Goal: Find specific page/section: Find specific page/section

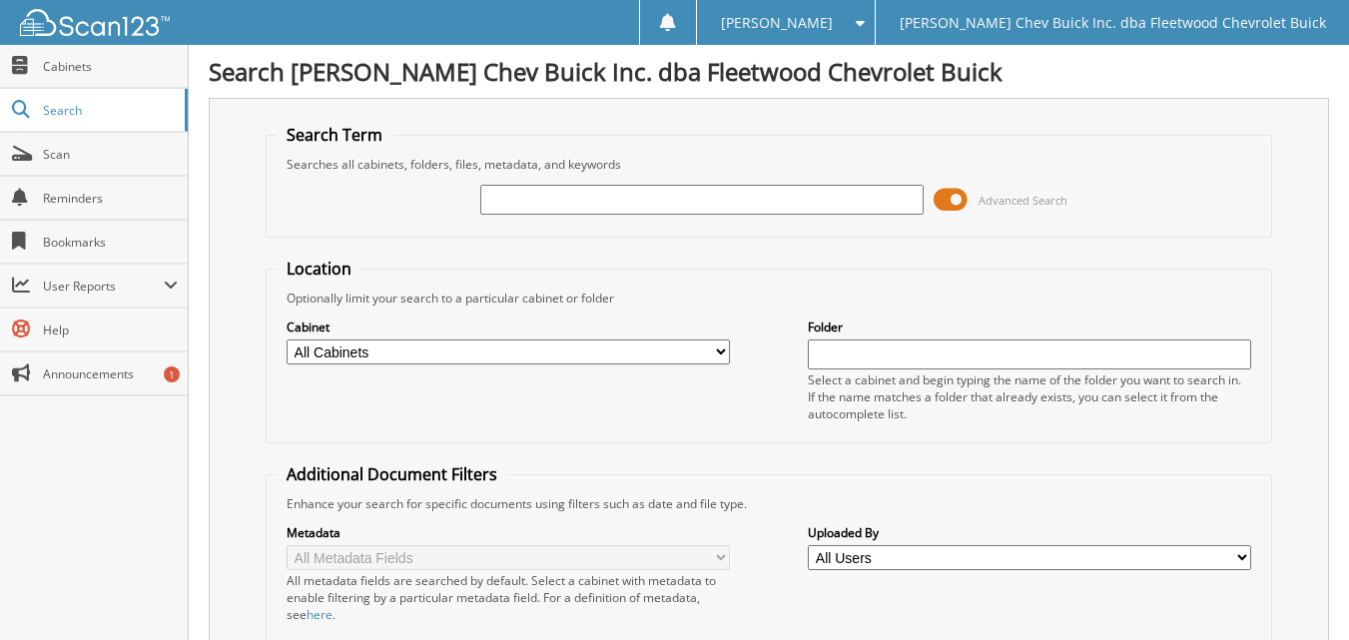
click at [503, 199] on input "text" at bounding box center [701, 200] width 443 height 30
type input "[PERSON_NAME]"
click at [221, 346] on div "Search Term Searches all cabinets, folders, files, metadata, and keywords [PERS…" at bounding box center [769, 489] width 1120 height 782
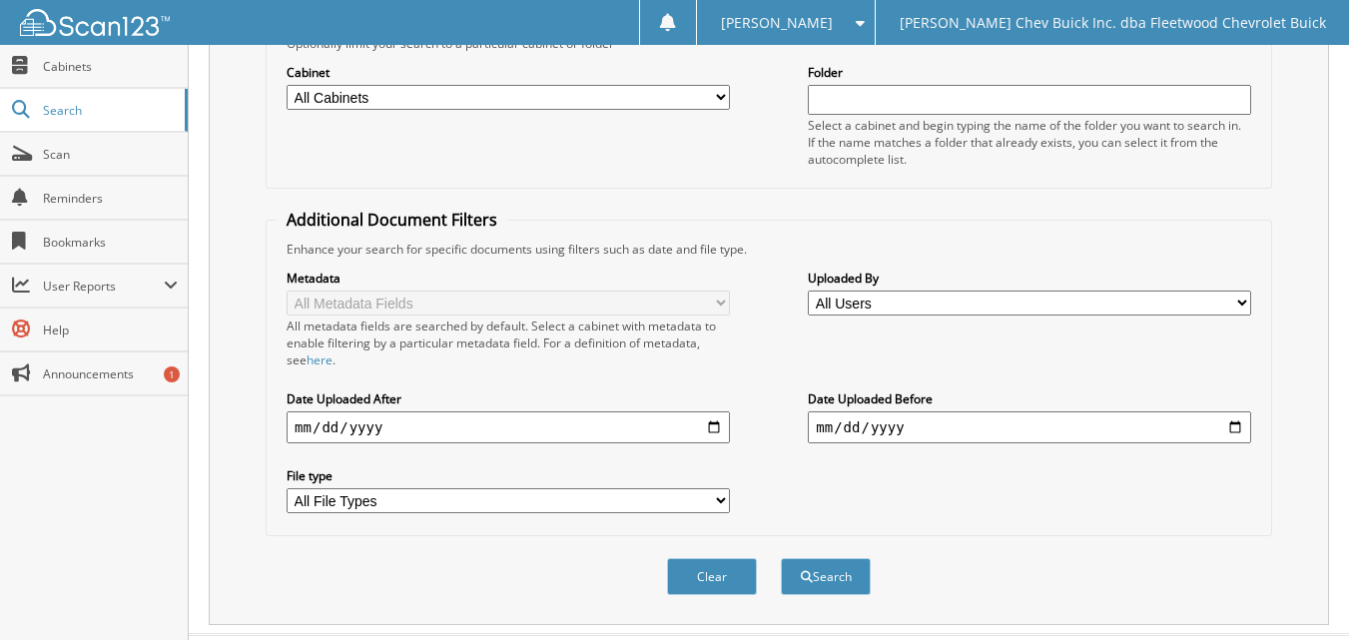
scroll to position [300, 0]
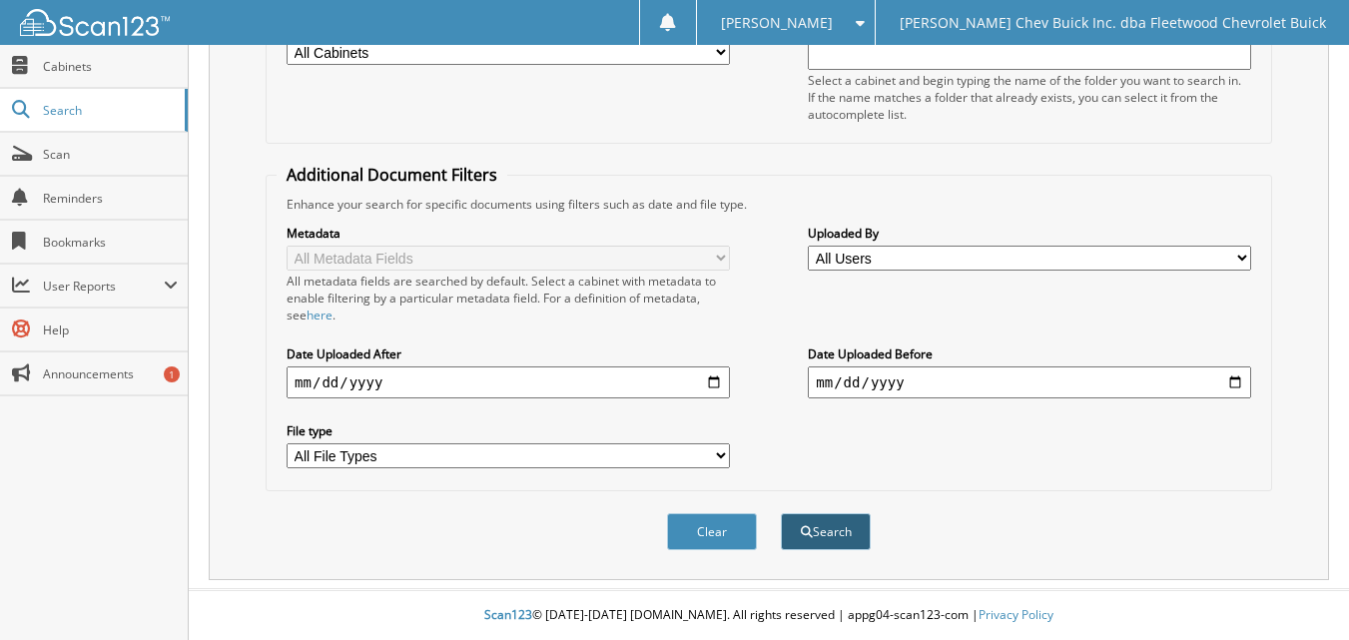
click at [829, 538] on button "Search" at bounding box center [826, 531] width 90 height 37
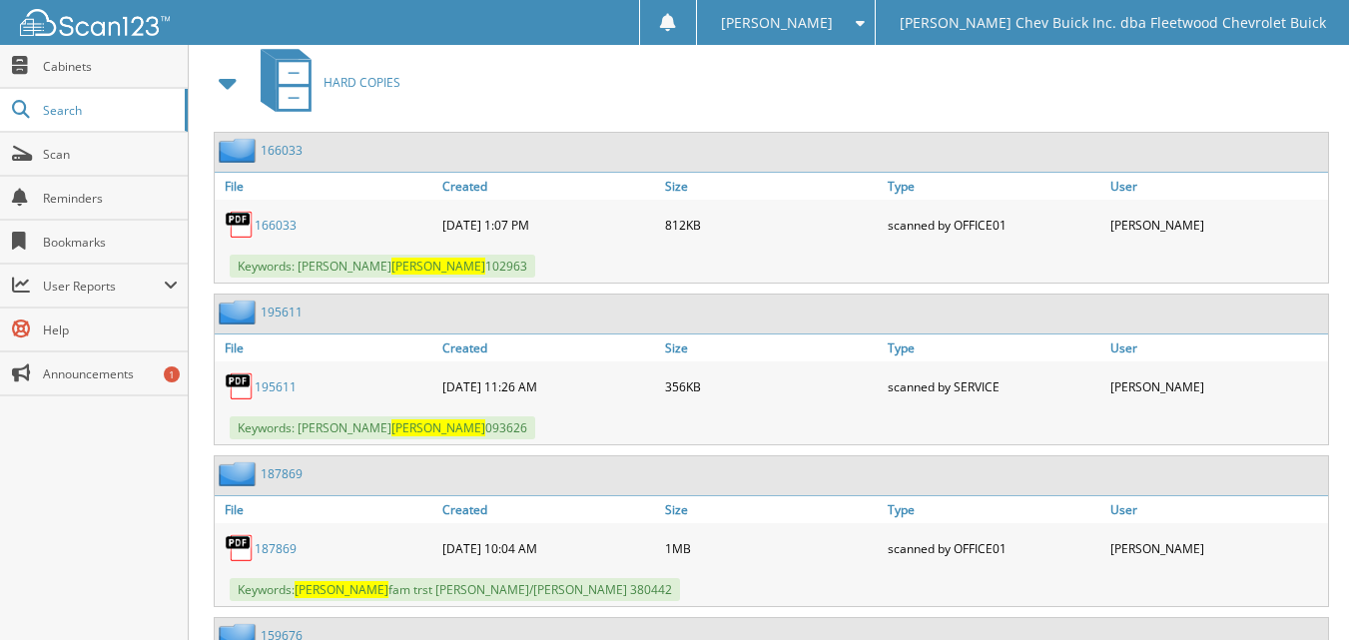
scroll to position [918, 0]
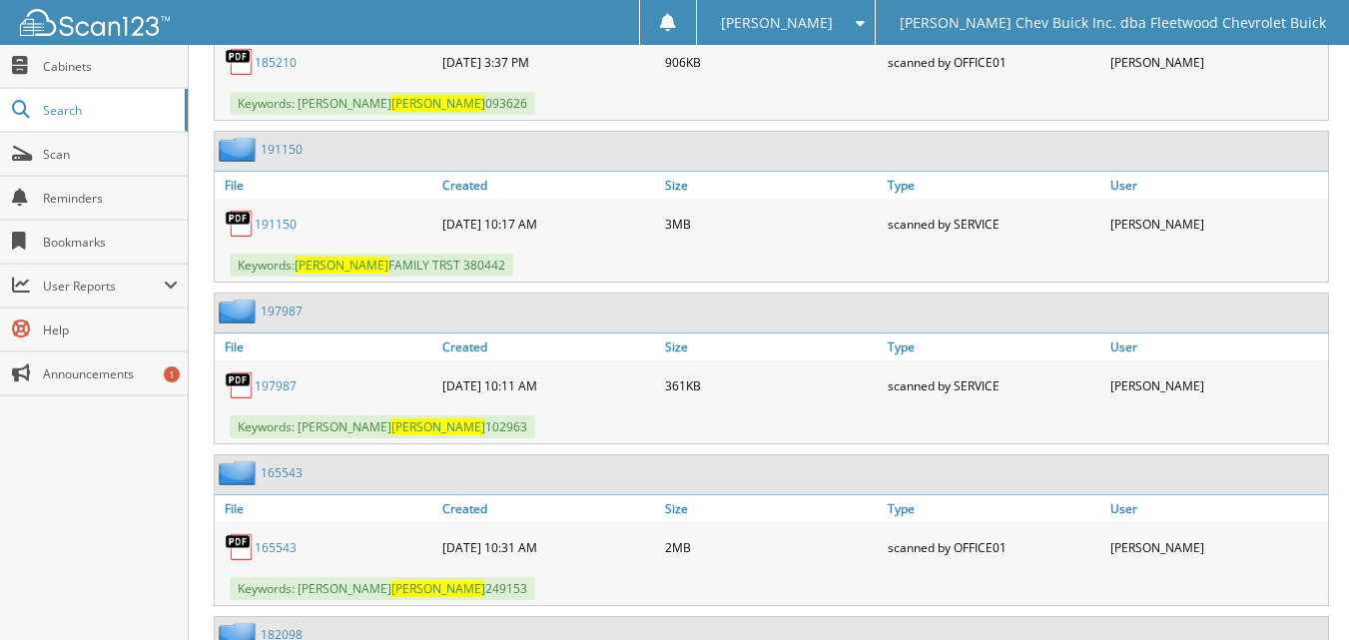
scroll to position [2875, 0]
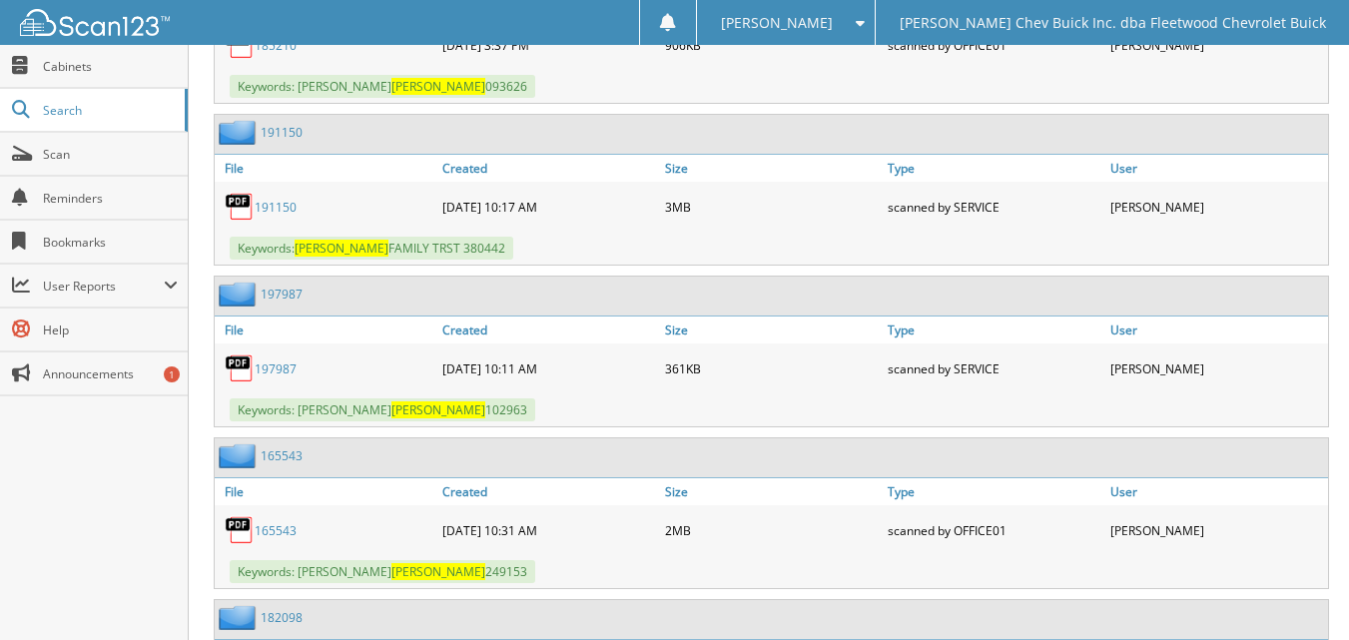
click at [280, 368] on link "197987" at bounding box center [276, 368] width 42 height 17
